Goal: Information Seeking & Learning: Learn about a topic

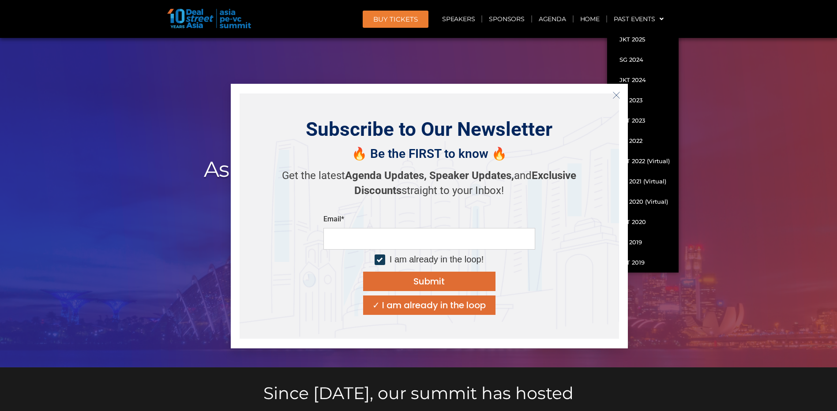
click at [559, 175] on strong "Exclusive Discounts" at bounding box center [465, 183] width 222 height 27
click at [489, 224] on div "Email*" at bounding box center [430, 219] width 212 height 9
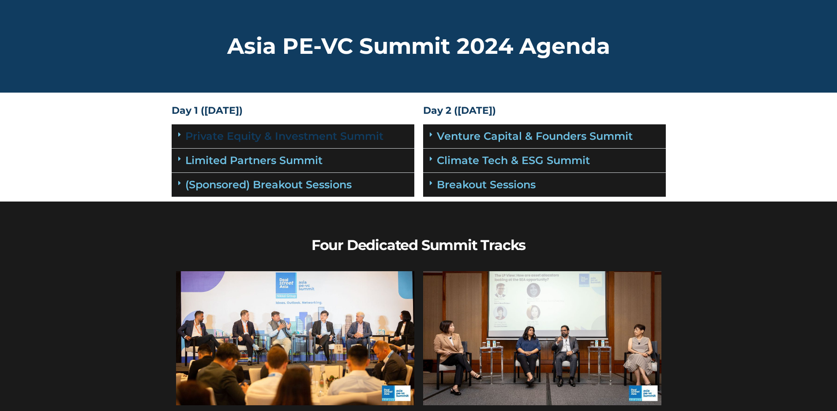
click at [295, 137] on link "Private Equity & Investment Summit" at bounding box center [284, 136] width 198 height 13
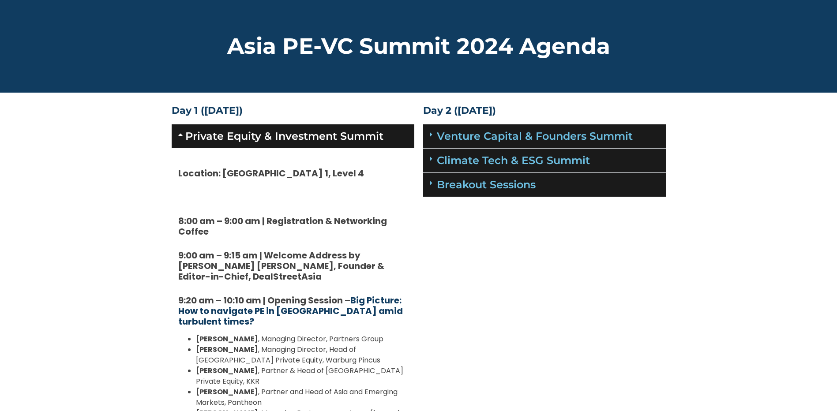
click at [323, 309] on link "Big Picture: How to navigate PE in Asia amid turbulent times?" at bounding box center [290, 311] width 225 height 34
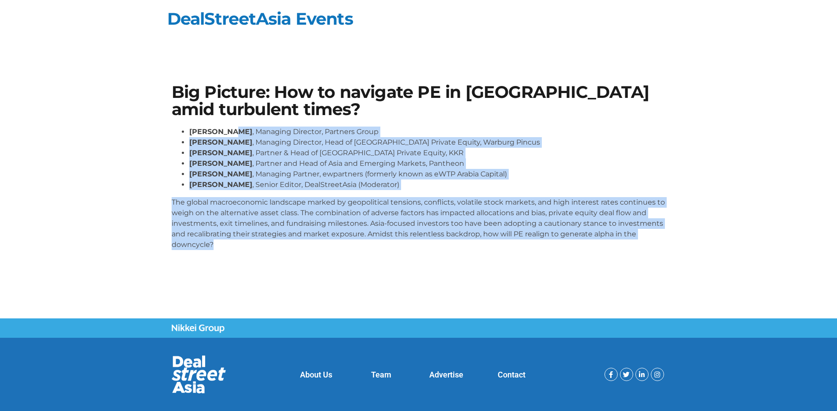
drag, startPoint x: 239, startPoint y: 151, endPoint x: 276, endPoint y: 248, distance: 103.5
click at [276, 248] on div "Big Picture: How to navigate PE in Asia amid turbulent times? Cyrus Driver , Ma…" at bounding box center [418, 170] width 503 height 182
click at [276, 248] on p "The global macroeconomic landscape marked by geopolitical tensions, conflicts, …" at bounding box center [419, 223] width 494 height 53
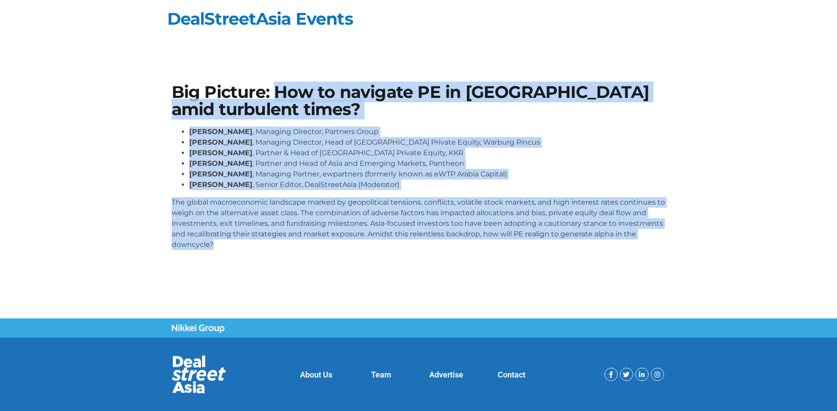
drag, startPoint x: 276, startPoint y: 248, endPoint x: 276, endPoint y: 81, distance: 167.3
click at [276, 81] on div "Big Picture: How to navigate PE in Asia amid turbulent times? Cyrus Driver , Ma…" at bounding box center [418, 170] width 503 height 182
drag, startPoint x: 276, startPoint y: 81, endPoint x: 285, endPoint y: 256, distance: 175.9
click at [285, 256] on div "Big Picture: How to navigate PE in Asia amid turbulent times? Cyrus Driver , Ma…" at bounding box center [418, 170] width 503 height 182
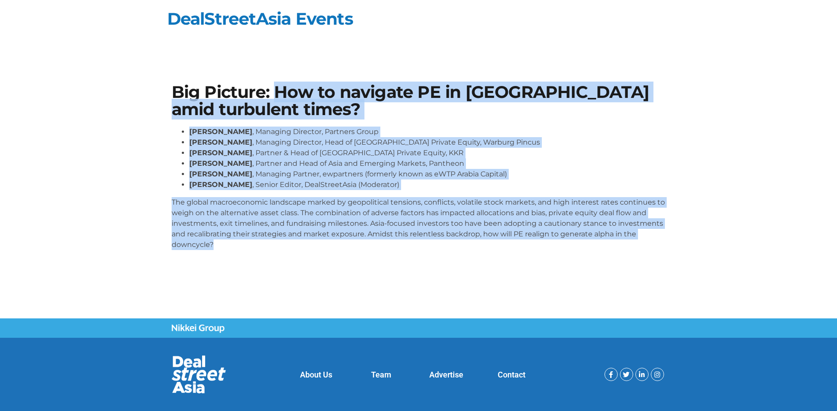
click at [285, 256] on div "Cyrus Driver , Managing Director, Partners Group Saurabh Agarwal , Managing Dir…" at bounding box center [419, 192] width 494 height 131
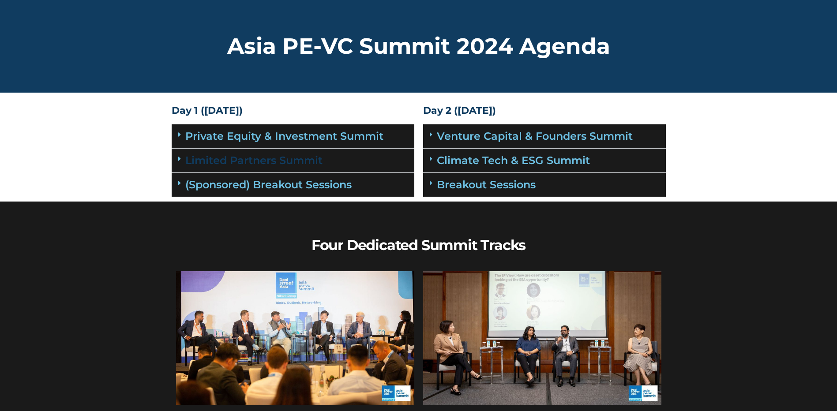
click at [280, 157] on link "Limited Partners Summit" at bounding box center [253, 160] width 137 height 13
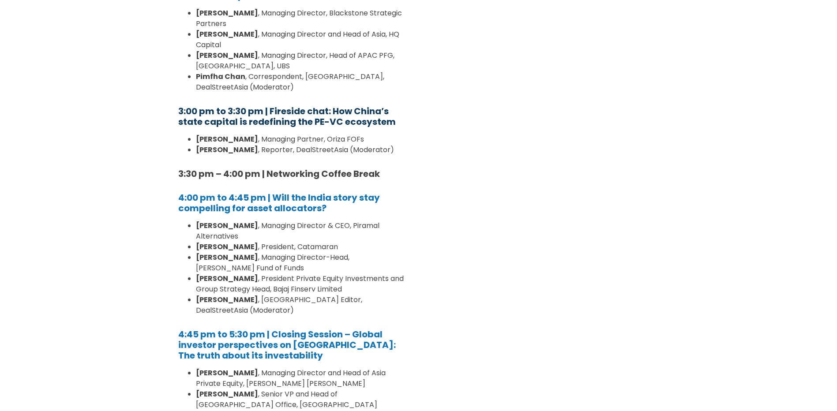
scroll to position [795, 0]
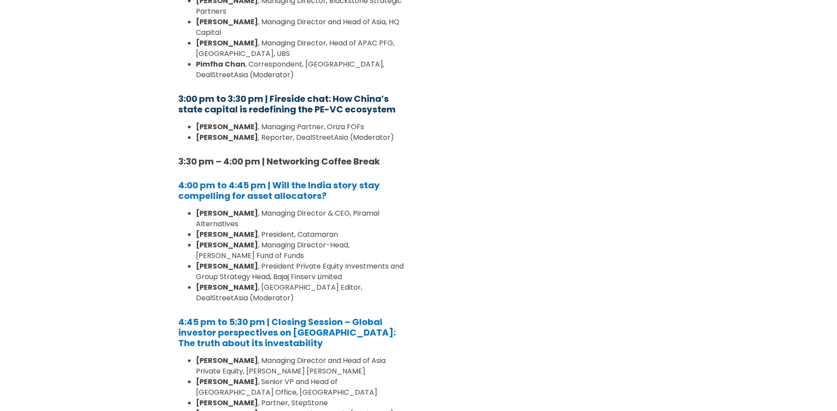
click at [308, 179] on b "4:00 pm to 4:45 pm | Will the India story stay compelling for asset allocators?" at bounding box center [279, 190] width 202 height 23
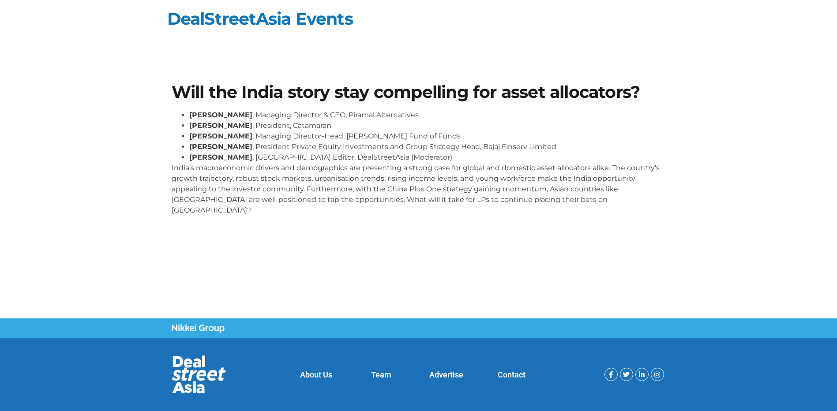
click at [308, 152] on li "Paramita Chatterjee , India Editor, DealStreetAsia (Moderator)" at bounding box center [427, 157] width 477 height 11
drag, startPoint x: 308, startPoint y: 152, endPoint x: 308, endPoint y: 139, distance: 12.8
click at [308, 139] on li "Siddharth Jhunjhunwala , Managing Director-Head, Waterfield Fund of Funds" at bounding box center [427, 136] width 477 height 11
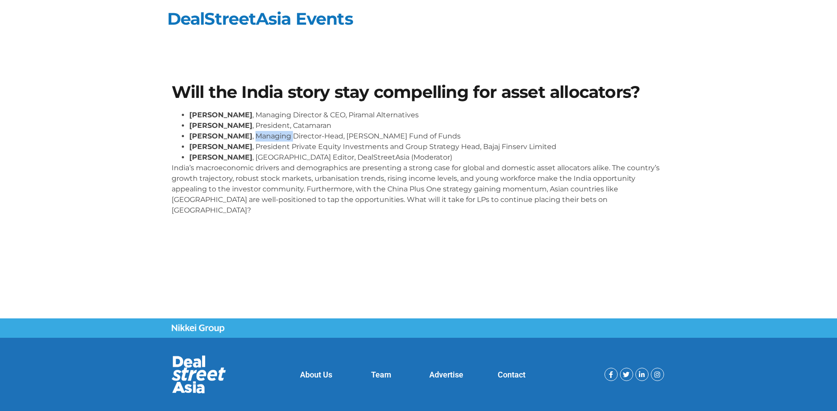
click at [308, 140] on li "Siddharth Jhunjhunwala , Managing Director-Head, Waterfield Fund of Funds" at bounding box center [427, 136] width 477 height 11
click at [306, 147] on li "Sam Subramaniam , President Private Equity Investments and Group Strategy Head,…" at bounding box center [427, 147] width 477 height 11
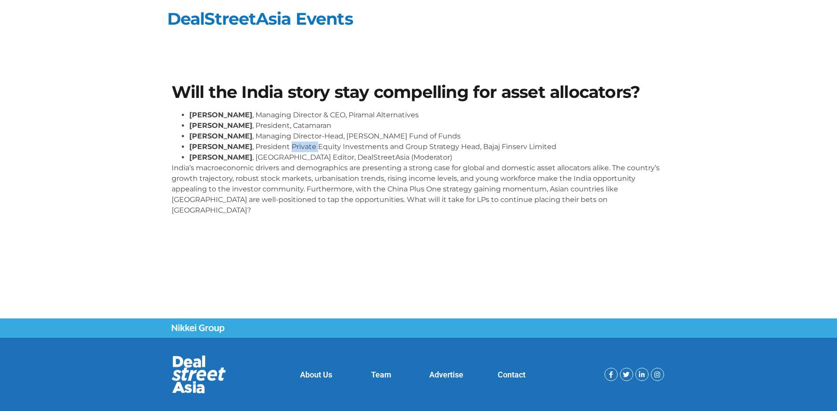
click at [306, 147] on li "Sam Subramaniam , President Private Equity Investments and Group Strategy Head,…" at bounding box center [427, 147] width 477 height 11
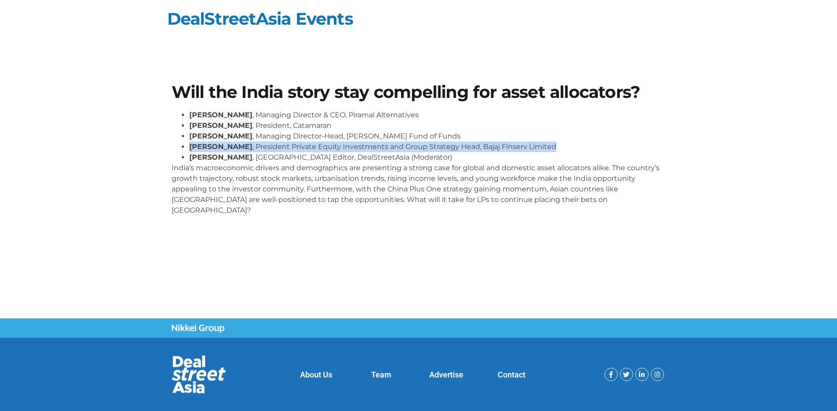
click at [306, 147] on li "Sam Subramaniam , President Private Equity Investments and Group Strategy Head,…" at bounding box center [427, 147] width 477 height 11
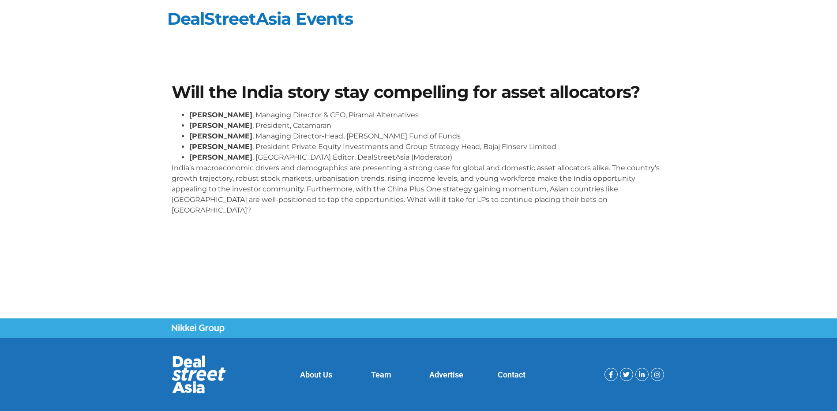
drag, startPoint x: 306, startPoint y: 147, endPoint x: 295, endPoint y: 135, distance: 16.5
click at [295, 135] on li "Siddharth Jhunjhunwala , Managing Director-Head, Waterfield Fund of Funds" at bounding box center [427, 136] width 477 height 11
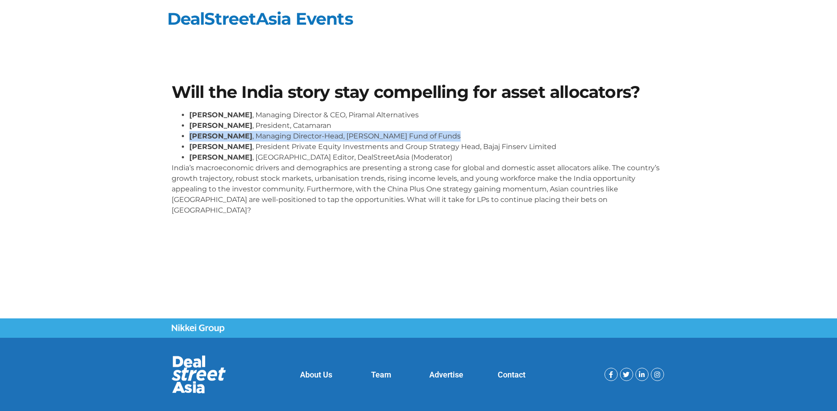
click at [295, 135] on li "Siddharth Jhunjhunwala , Managing Director-Head, Waterfield Fund of Funds" at bounding box center [427, 136] width 477 height 11
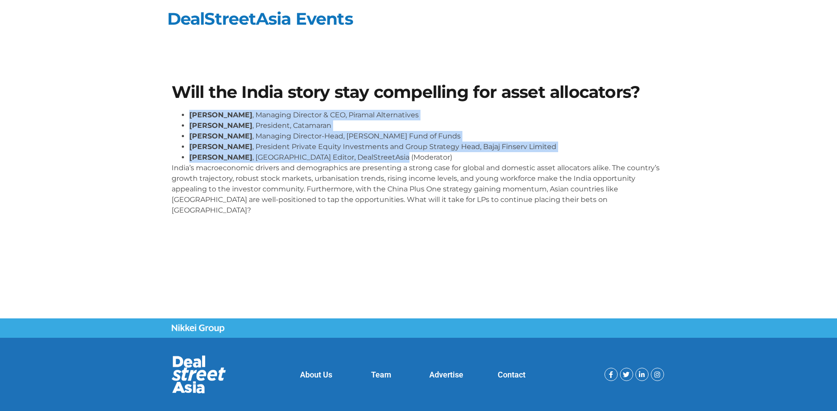
drag, startPoint x: 188, startPoint y: 107, endPoint x: 422, endPoint y: 156, distance: 239.0
click at [422, 156] on div "Will the India story stay compelling for asset allocators? Kalpesh Kikani , Man…" at bounding box center [418, 152] width 503 height 147
click at [422, 156] on li "Paramita Chatterjee , India Editor, DealStreetAsia (Moderator)" at bounding box center [427, 157] width 477 height 11
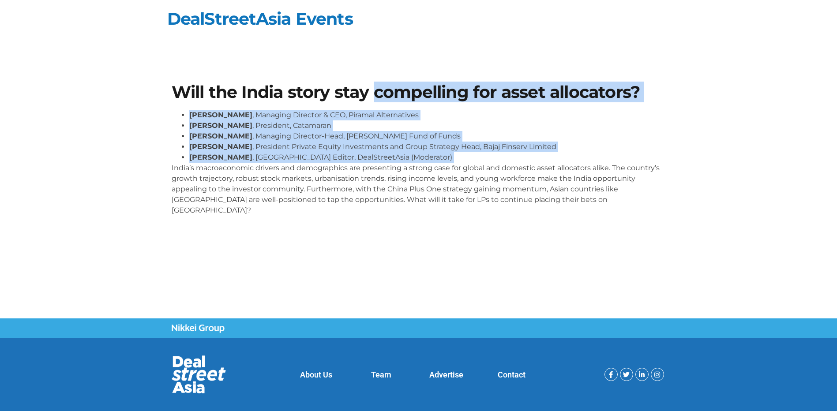
drag, startPoint x: 422, startPoint y: 156, endPoint x: 393, endPoint y: 97, distance: 66.5
click at [393, 97] on div "Will the India story stay compelling for asset allocators? Kalpesh Kikani , Man…" at bounding box center [418, 152] width 503 height 147
click at [393, 97] on h1 "Will the India story stay compelling for asset allocators?" at bounding box center [419, 92] width 494 height 17
drag, startPoint x: 393, startPoint y: 97, endPoint x: 407, endPoint y: 157, distance: 62.2
click at [407, 157] on div "Will the India story stay compelling for asset allocators? Kalpesh Kikani , Man…" at bounding box center [418, 152] width 503 height 147
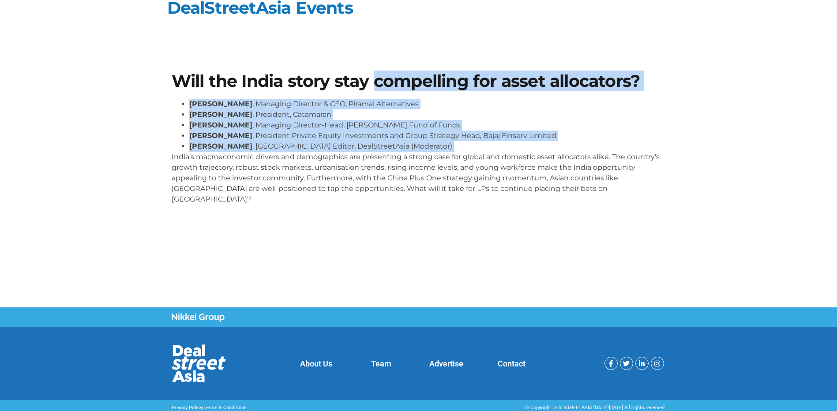
scroll to position [16, 0]
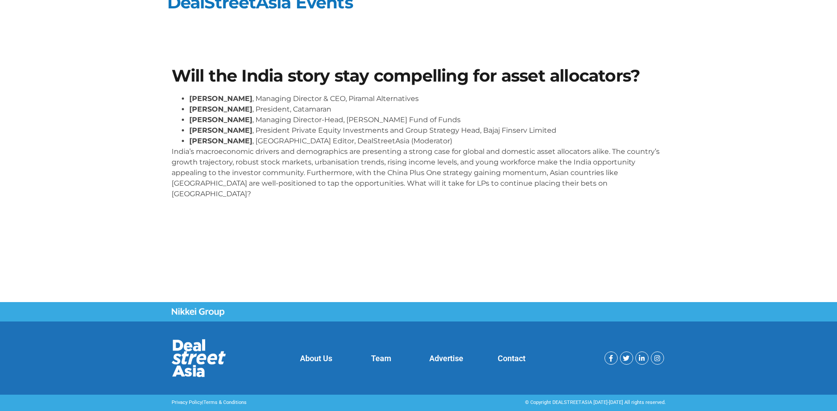
click at [342, 167] on p "India’s macroeconomic drivers and demographics are presenting a strong case for…" at bounding box center [419, 173] width 494 height 53
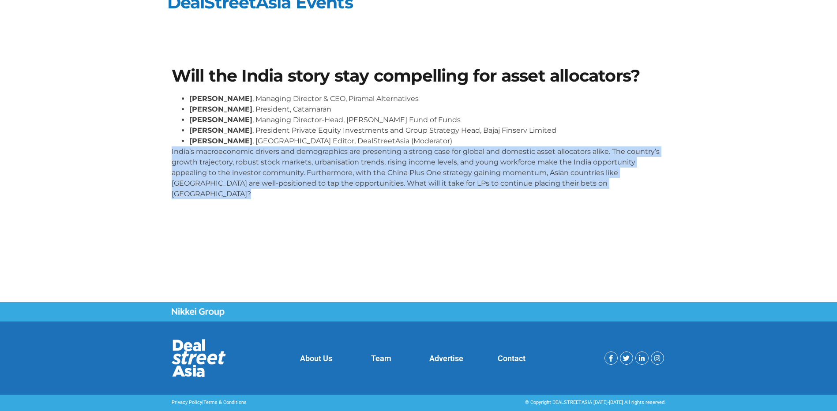
click at [342, 167] on p "India’s macroeconomic drivers and demographics are presenting a strong case for…" at bounding box center [419, 173] width 494 height 53
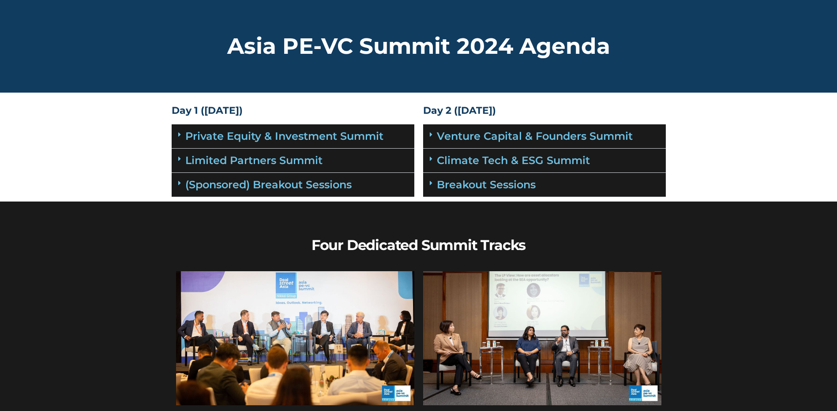
click at [481, 48] on h2 "Asia PE-VC Summit 2024 Agenda" at bounding box center [419, 46] width 494 height 22
click at [313, 185] on link "(Sponsored) Breakout Sessions" at bounding box center [268, 184] width 166 height 13
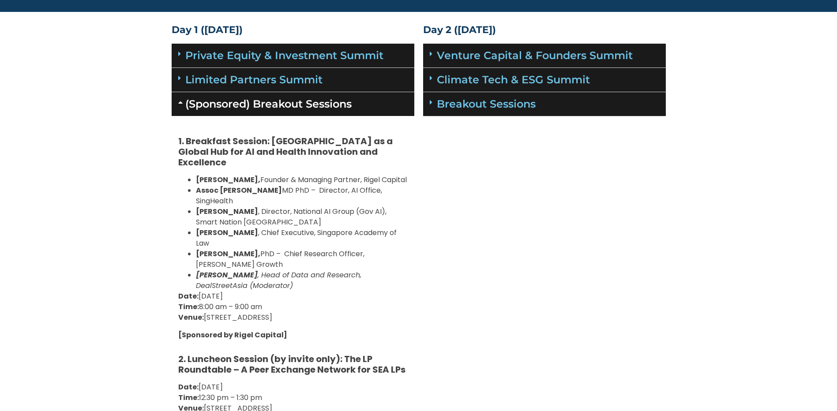
scroll to position [88, 0]
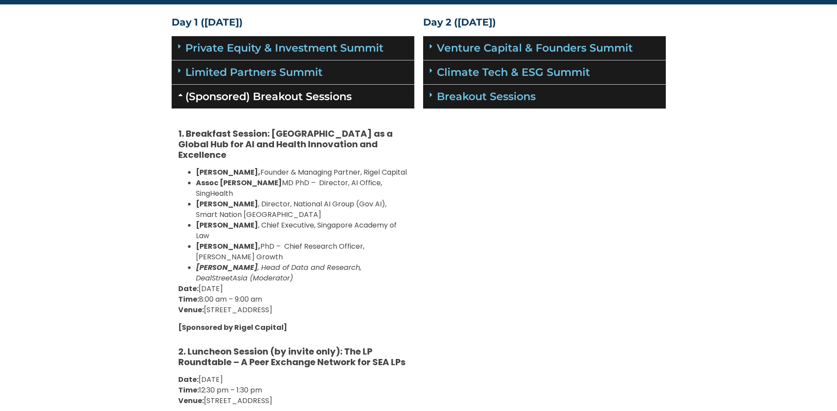
click at [316, 167] on li "[PERSON_NAME], Founder & Managing Partner, Rigel Capital" at bounding box center [302, 172] width 212 height 11
drag, startPoint x: 316, startPoint y: 162, endPoint x: 316, endPoint y: 174, distance: 12.8
click at [316, 174] on li "[PERSON_NAME], Founder & Managing Partner, Rigel Capital" at bounding box center [302, 172] width 212 height 11
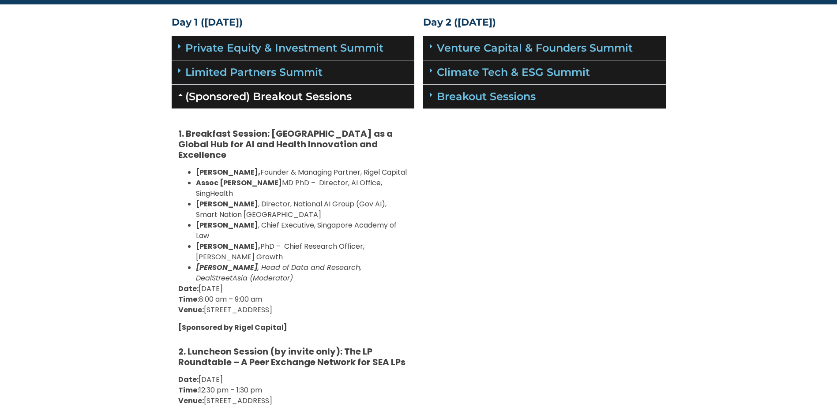
click at [316, 174] on li "[PERSON_NAME], Founder & Managing Partner, Rigel Capital" at bounding box center [302, 172] width 212 height 11
drag, startPoint x: 316, startPoint y: 174, endPoint x: 317, endPoint y: 186, distance: 11.6
click at [317, 186] on li "Assoc [PERSON_NAME] MD PhD – Director, AI Office, SingHealth" at bounding box center [302, 188] width 212 height 21
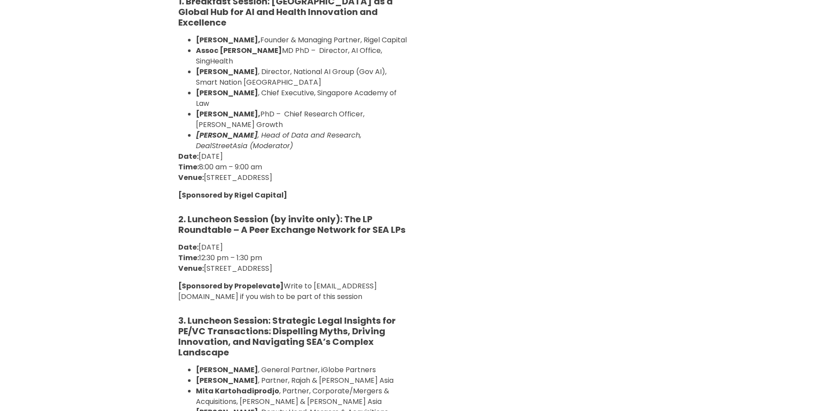
scroll to position [265, 0]
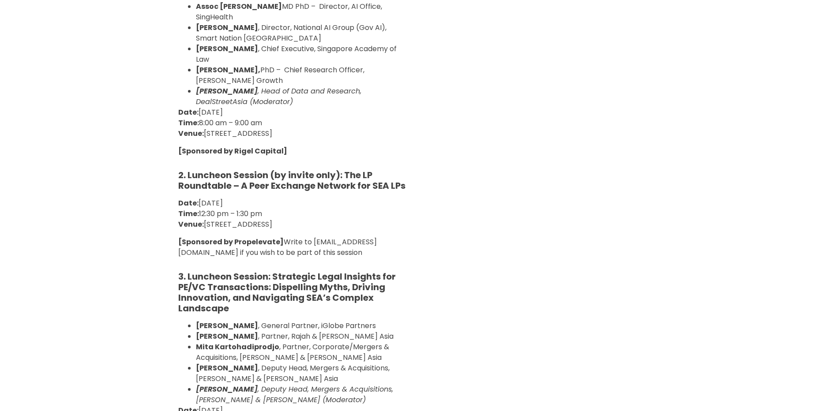
drag, startPoint x: 333, startPoint y: 148, endPoint x: 332, endPoint y: 261, distance: 113.0
click at [332, 261] on div "1. Breakfast Session: [GEOGRAPHIC_DATA] as a Global Hub for AI and Health Innov…" at bounding box center [293, 200] width 243 height 537
click at [332, 261] on div "Date: [DATE] Time: 12:30 pm – 1:30 pm Venue: [GEOGRAPHIC_DATA], [GEOGRAPHIC_DAT…" at bounding box center [293, 256] width 230 height 116
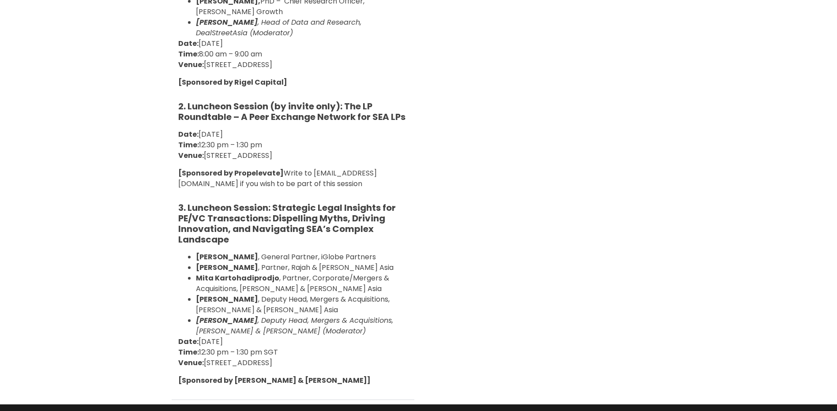
scroll to position [397, 0]
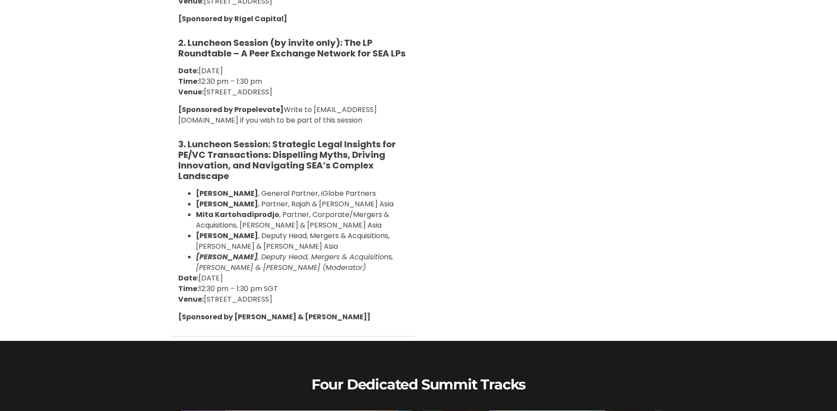
drag, startPoint x: 364, startPoint y: 131, endPoint x: 394, endPoint y: 294, distance: 165.7
click at [394, 294] on div "2. Luncheon Session (by invite only): The LP Roundtable – A Peer Exchange Netwo…" at bounding box center [293, 180] width 230 height 285
click at [394, 294] on p "Date: [DATE] Time: 12:30 pm – 1:30 pm SGT Venue: [GEOGRAPHIC_DATA], [GEOGRAPHIC…" at bounding box center [293, 289] width 230 height 32
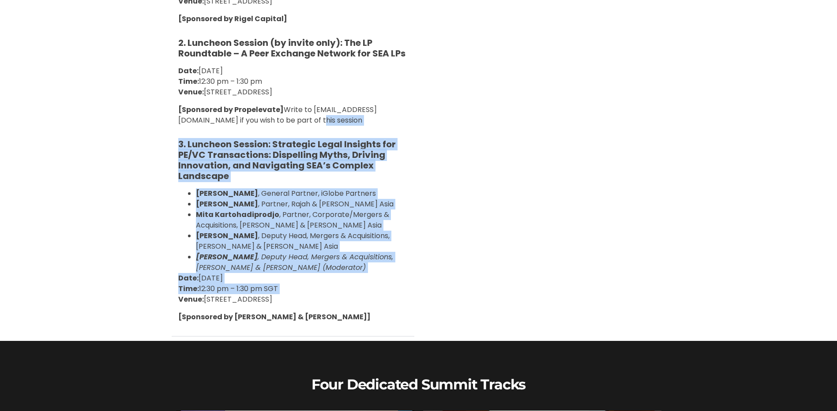
drag, startPoint x: 394, startPoint y: 294, endPoint x: 395, endPoint y: 105, distance: 188.9
click at [395, 105] on div "2. Luncheon Session (by invite only): The LP Roundtable – A Peer Exchange Netwo…" at bounding box center [293, 180] width 230 height 285
click at [395, 105] on p "[Sponsored by Propelevate] Write to [EMAIL_ADDRESS][DOMAIN_NAME] if you wish to…" at bounding box center [293, 115] width 230 height 21
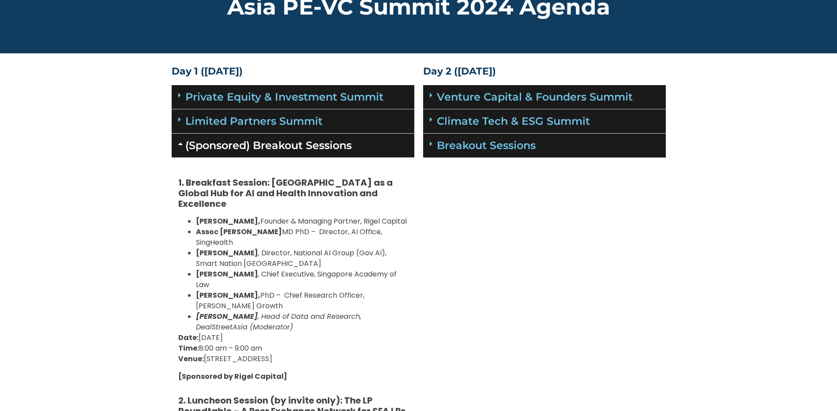
scroll to position [0, 0]
